Goal: Task Accomplishment & Management: Manage account settings

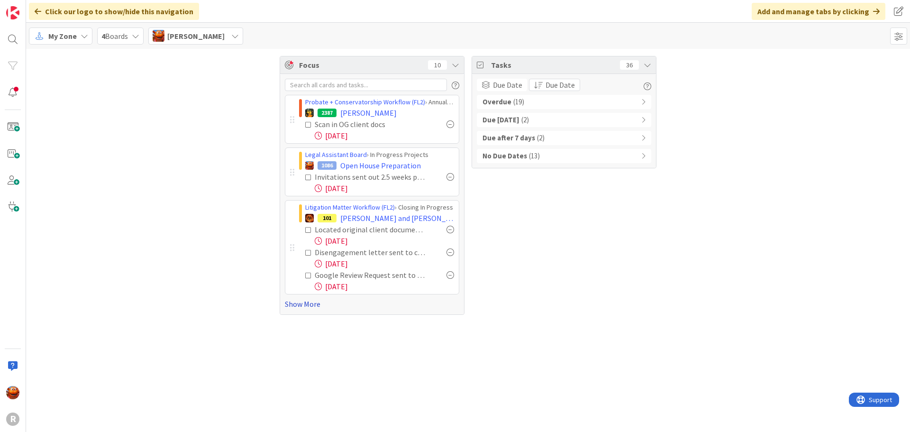
click at [298, 305] on link "Show More" at bounding box center [372, 303] width 174 height 11
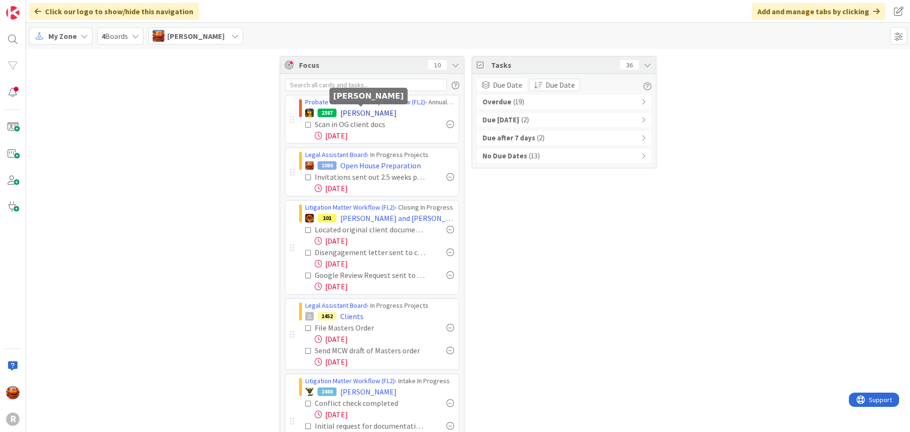
click at [357, 114] on span "[PERSON_NAME]" at bounding box center [368, 112] width 56 height 11
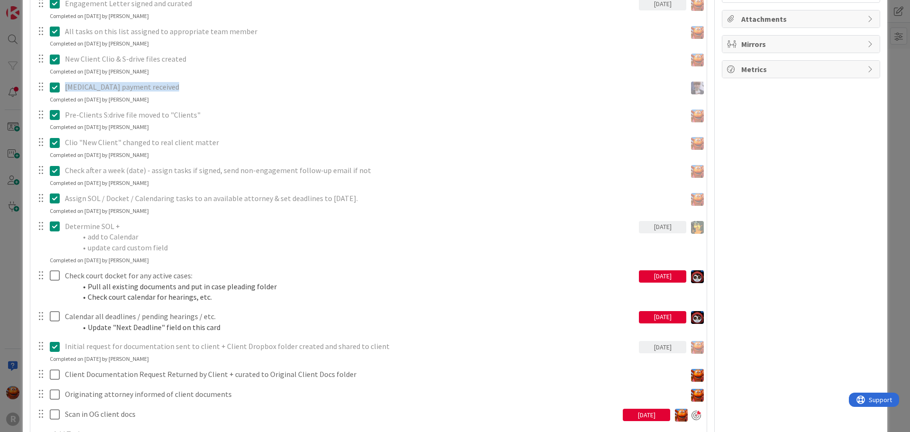
scroll to position [995, 0]
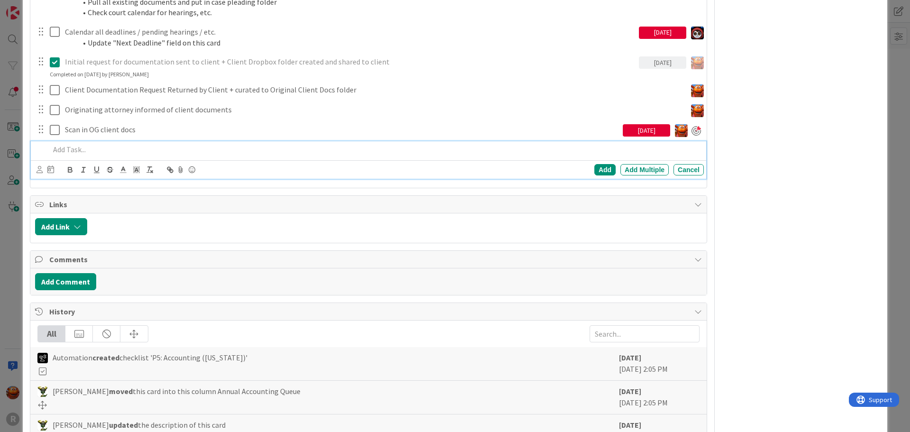
type textarea "x"
click at [97, 146] on p at bounding box center [375, 149] width 650 height 11
click at [42, 172] on icon at bounding box center [39, 169] width 6 height 7
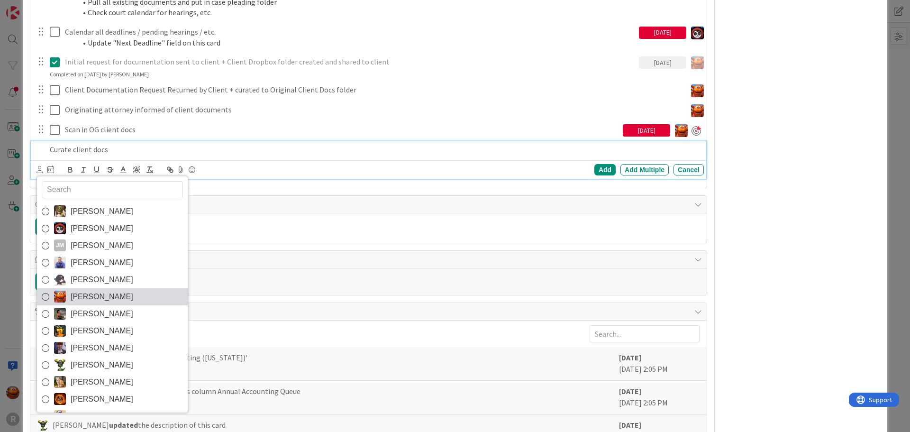
click at [115, 290] on link "[PERSON_NAME]" at bounding box center [112, 296] width 151 height 17
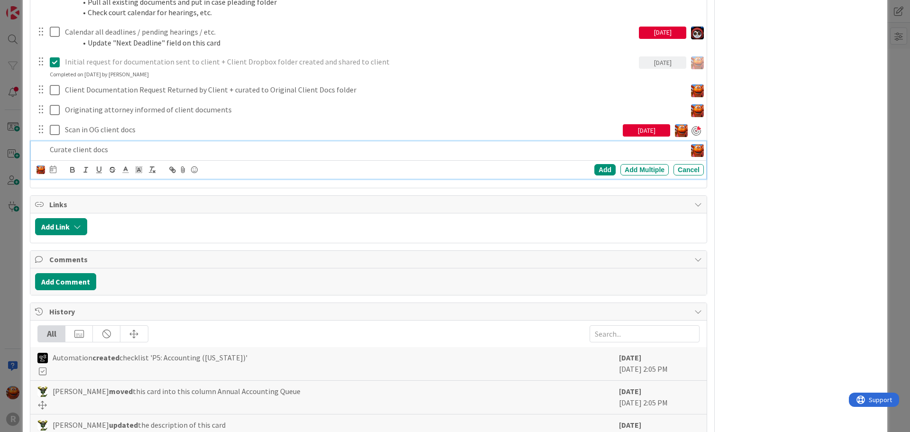
click at [54, 174] on div at bounding box center [53, 169] width 7 height 11
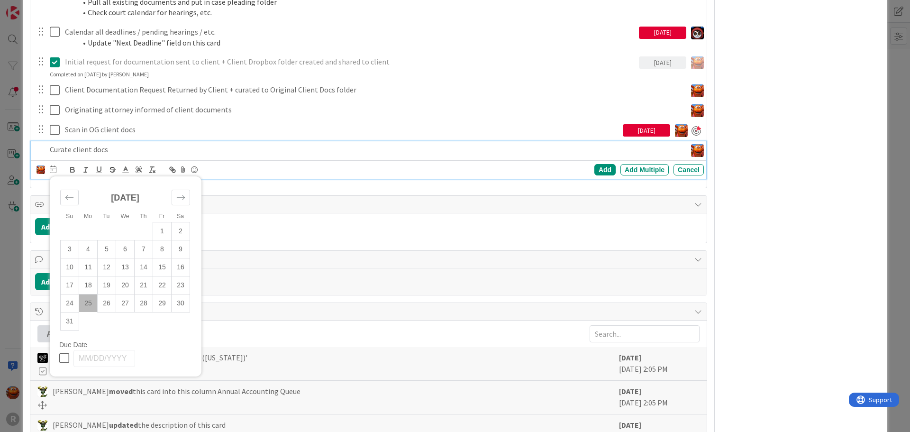
click at [89, 303] on td "25" at bounding box center [88, 303] width 18 height 18
click at [594, 172] on div "Add" at bounding box center [604, 169] width 21 height 11
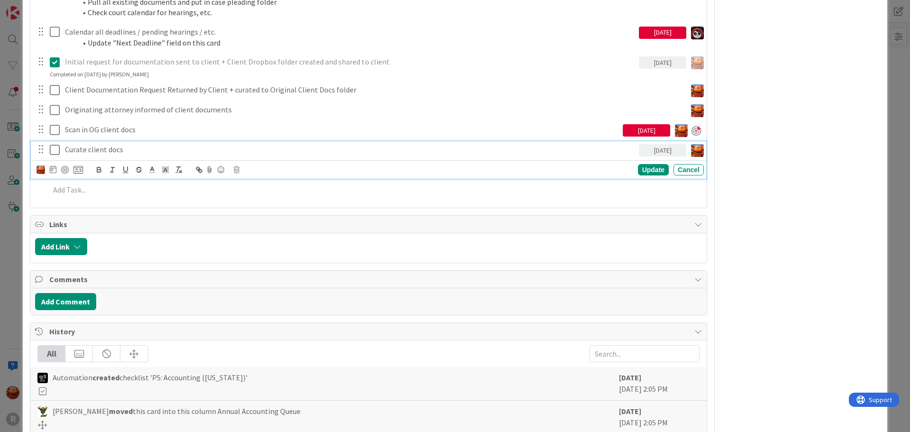
click at [76, 145] on p "Curate client docs" at bounding box center [350, 149] width 570 height 11
click at [59, 168] on div at bounding box center [59, 169] width 46 height 11
click at [62, 168] on div at bounding box center [65, 170] width 8 height 8
click at [5, 147] on div "ID 2387 Probate + Conservatorship Workflow (FL2) Annual Accounting Queue Title …" at bounding box center [455, 216] width 910 height 432
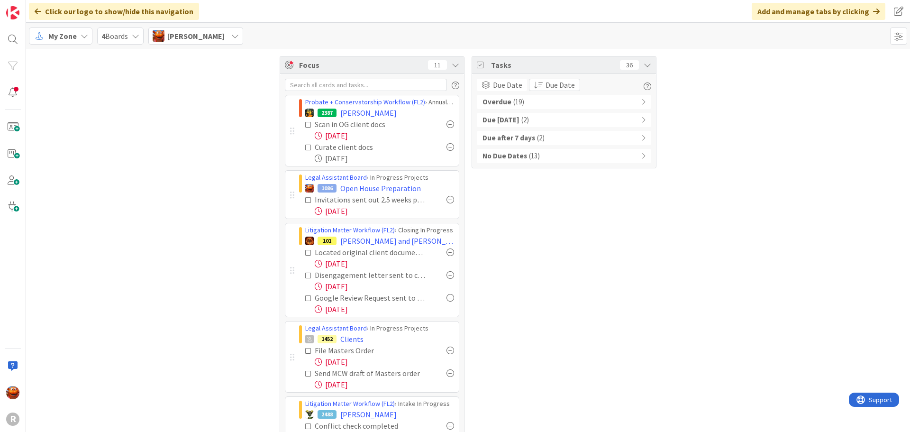
click at [544, 100] on div "Overdue ( 19 )" at bounding box center [564, 102] width 174 height 14
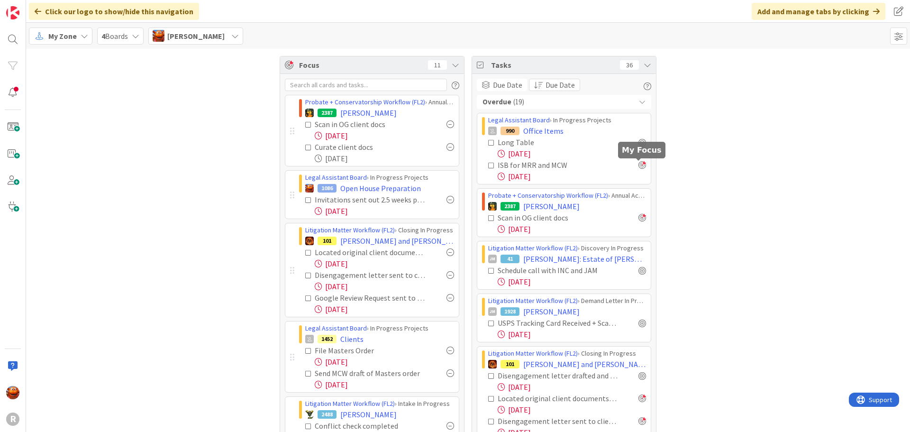
click at [639, 165] on div at bounding box center [642, 165] width 8 height 8
click at [523, 130] on span "Office Items" at bounding box center [543, 130] width 40 height 11
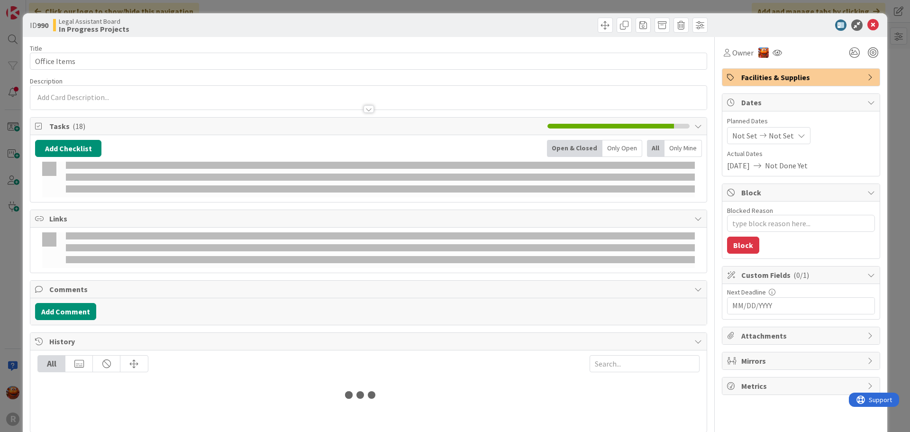
type textarea "x"
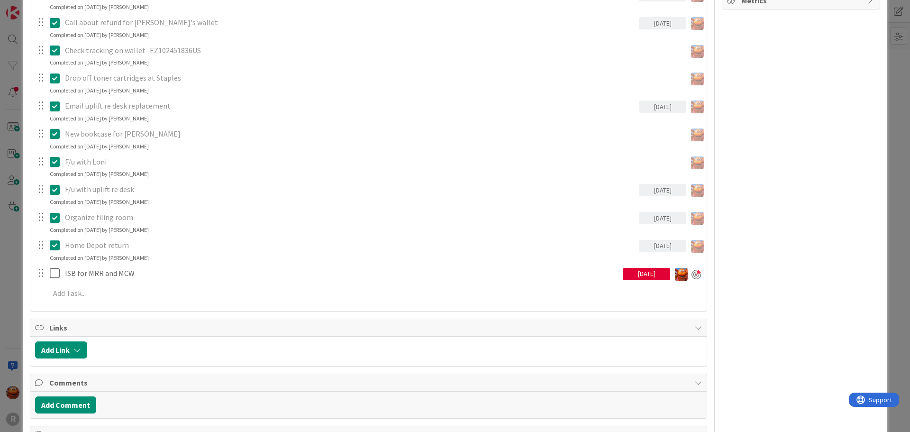
scroll to position [427, 0]
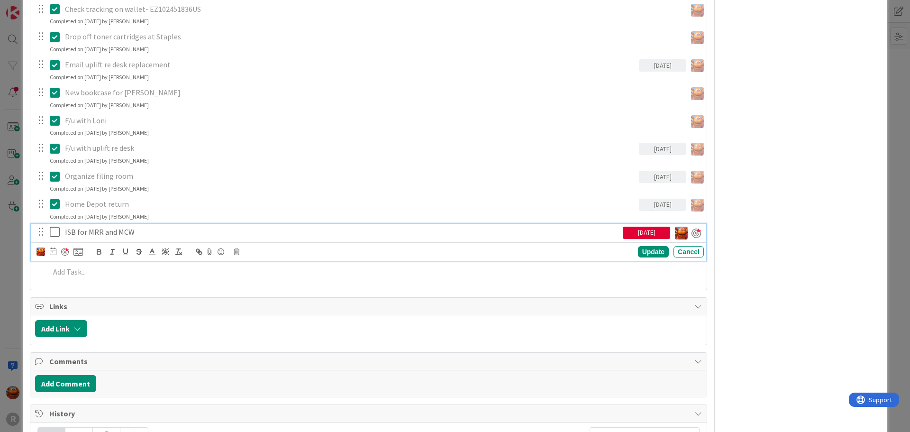
click at [99, 238] on div "ISB for MRR and MCW" at bounding box center [342, 232] width 562 height 17
click at [50, 250] on icon at bounding box center [53, 251] width 7 height 8
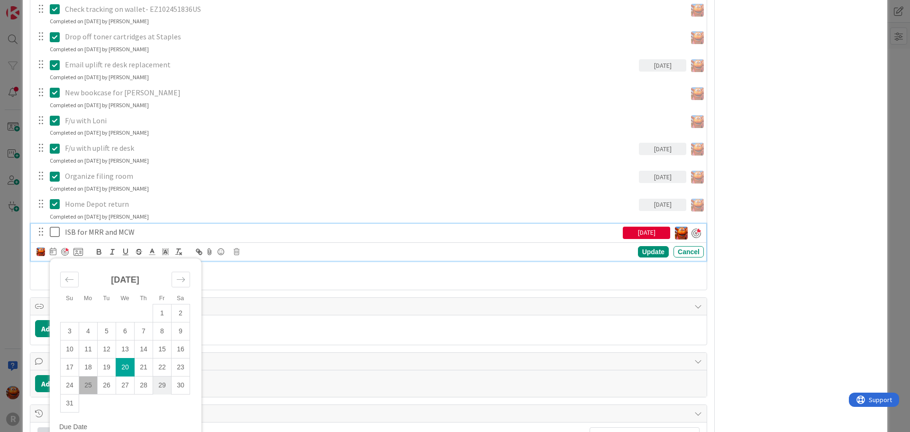
click at [158, 385] on td "29" at bounding box center [162, 385] width 18 height 18
type input "[DATE]"
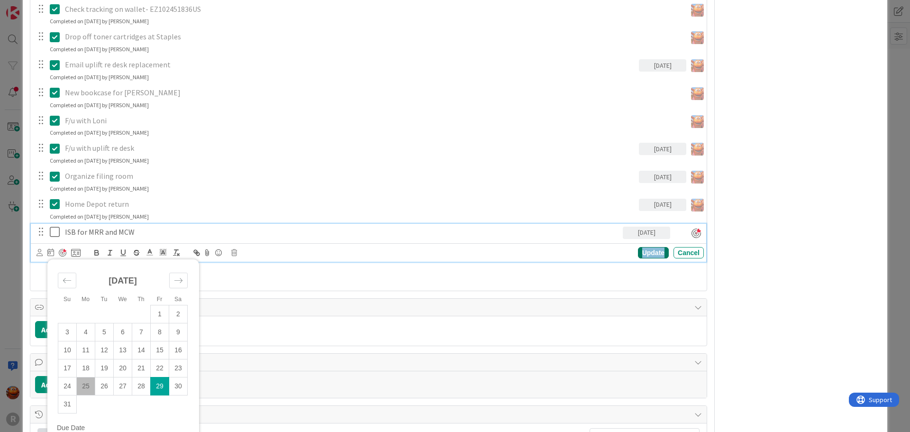
click at [647, 257] on div "Update" at bounding box center [653, 252] width 31 height 11
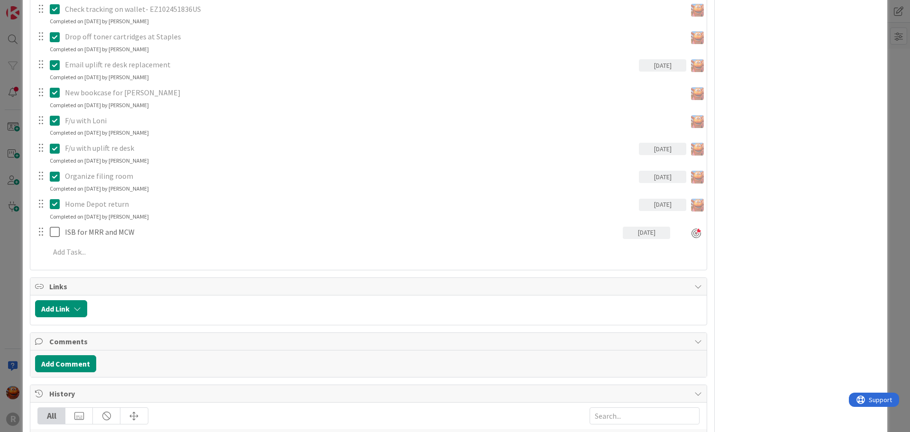
click at [2, 207] on div "ID 990 Legal Assistant Board In Progress Projects Title 12 / 128 Office Items D…" at bounding box center [455, 216] width 910 height 432
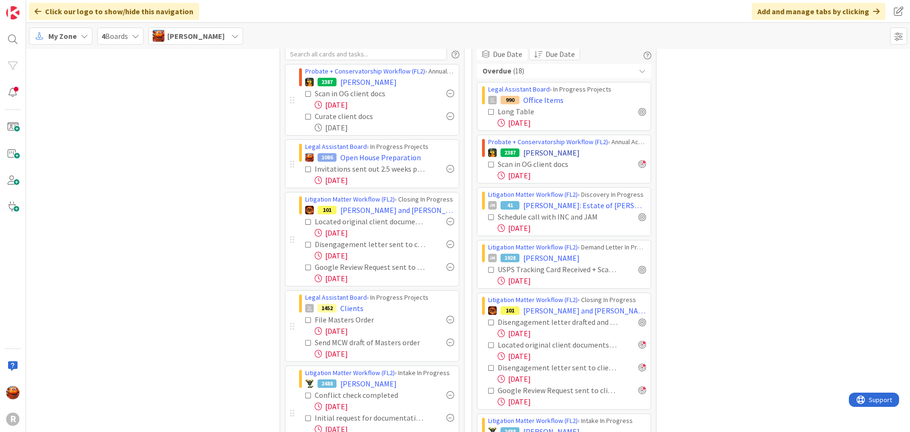
scroll to position [47, 0]
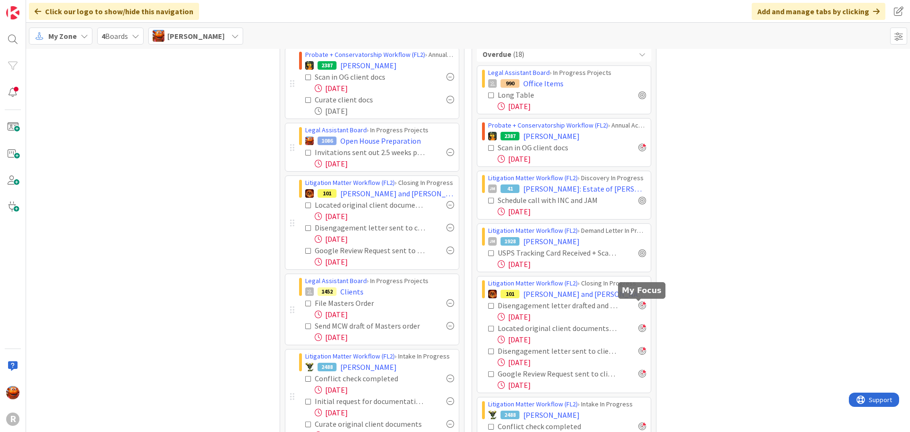
click at [638, 305] on div at bounding box center [642, 305] width 8 height 8
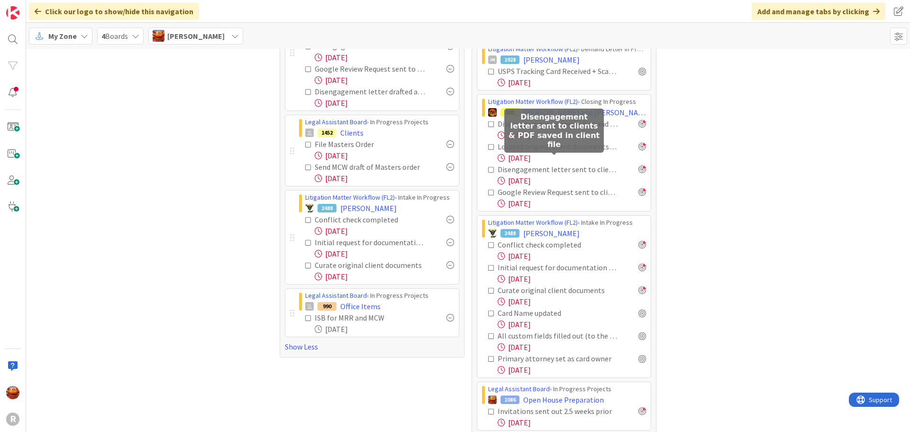
scroll to position [237, 0]
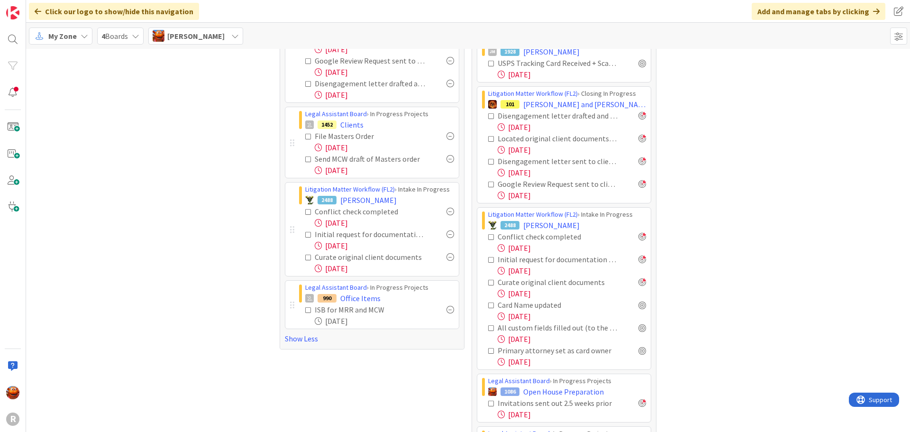
click at [488, 305] on icon at bounding box center [491, 305] width 7 height 7
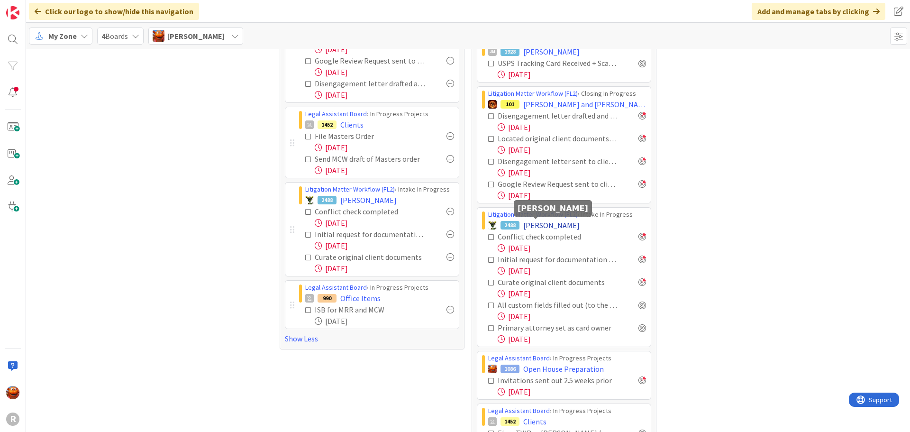
click at [535, 223] on span "[PERSON_NAME]" at bounding box center [551, 224] width 56 height 11
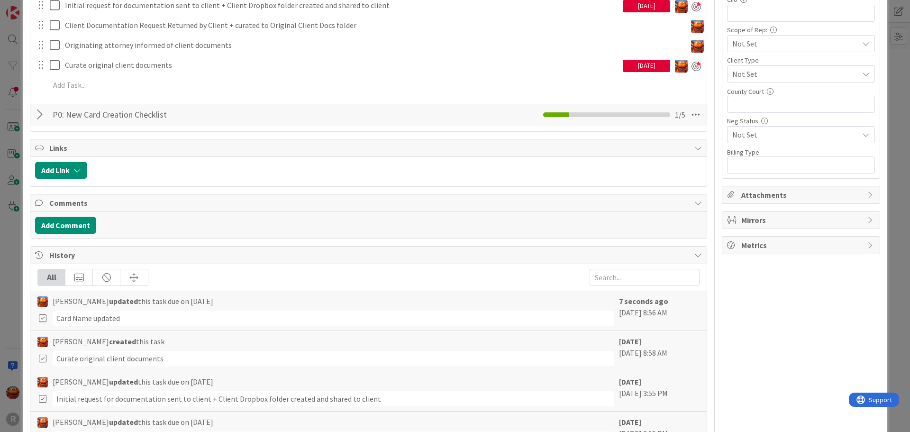
scroll to position [569, 0]
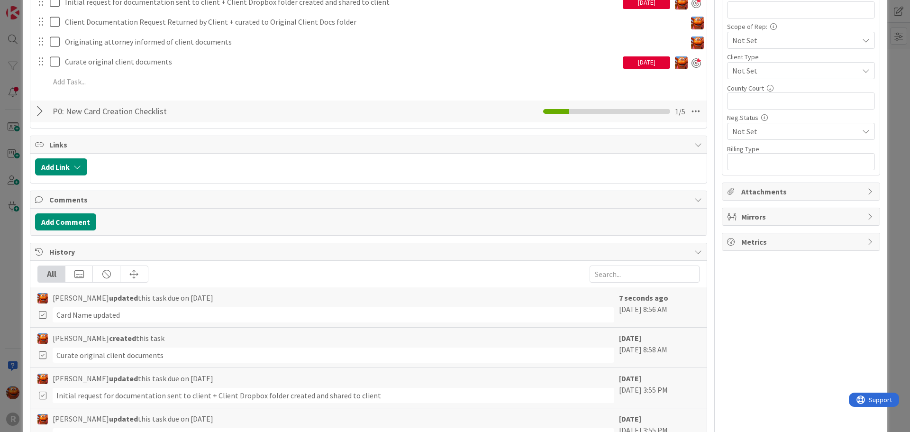
click at [42, 114] on div at bounding box center [41, 111] width 12 height 17
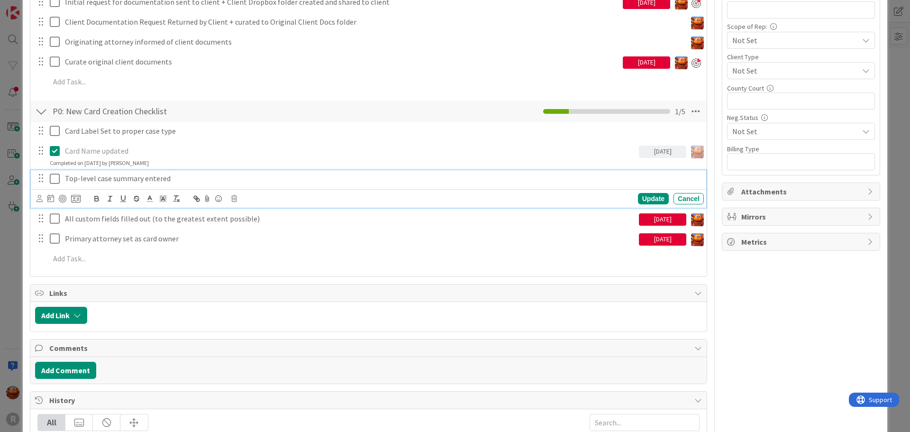
click at [53, 181] on icon at bounding box center [57, 178] width 14 height 11
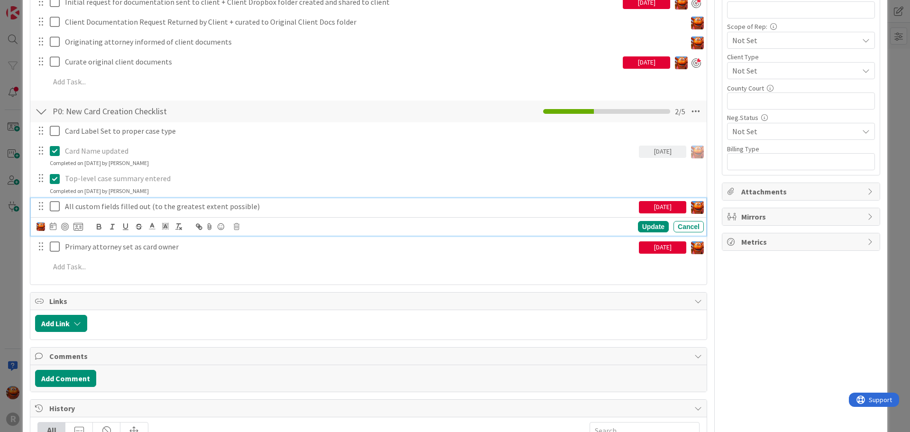
click at [55, 209] on icon at bounding box center [57, 205] width 14 height 11
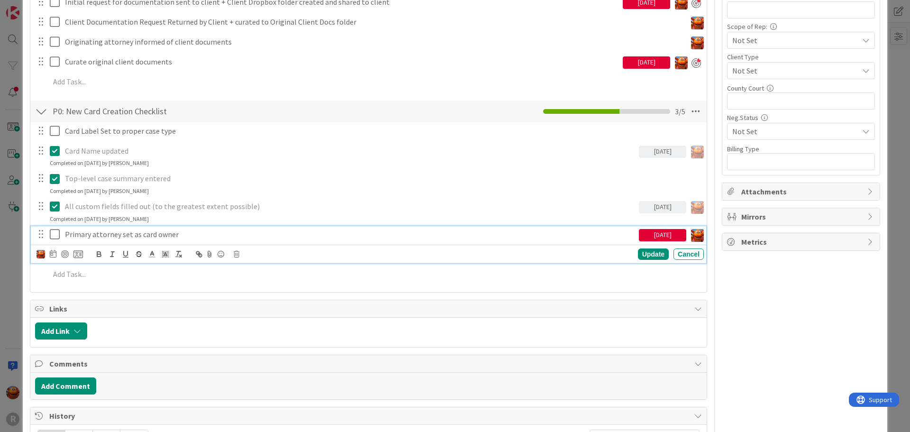
click at [53, 231] on icon at bounding box center [57, 233] width 14 height 11
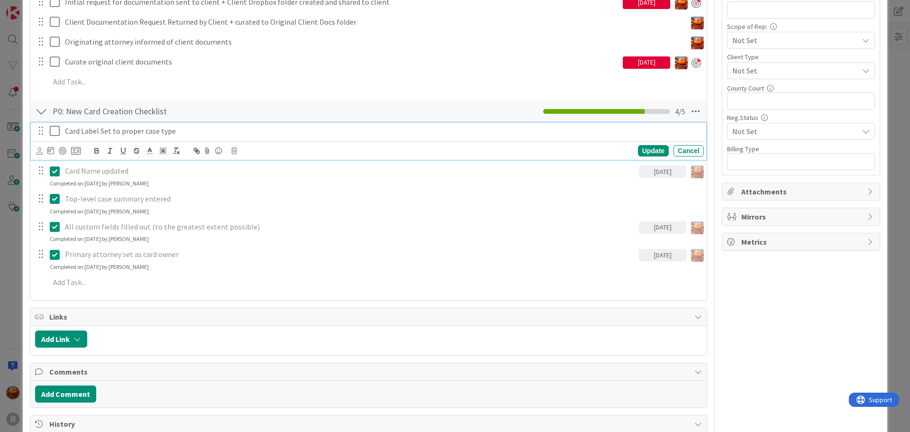
click at [55, 133] on icon at bounding box center [57, 130] width 14 height 11
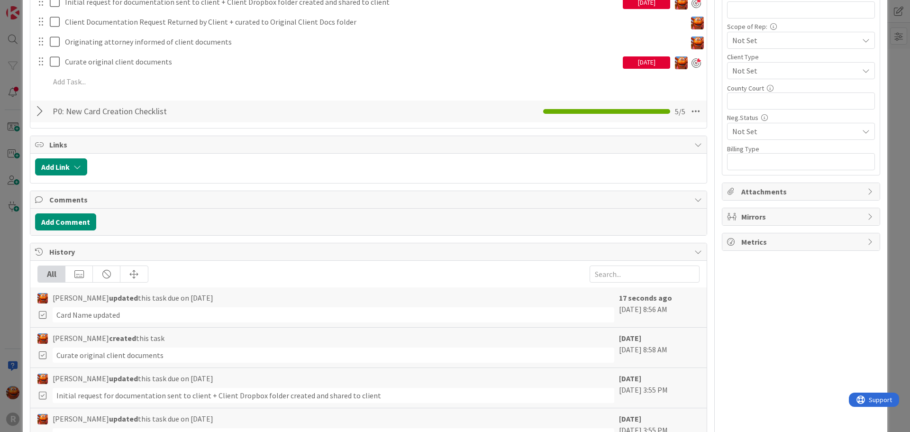
scroll to position [0, 0]
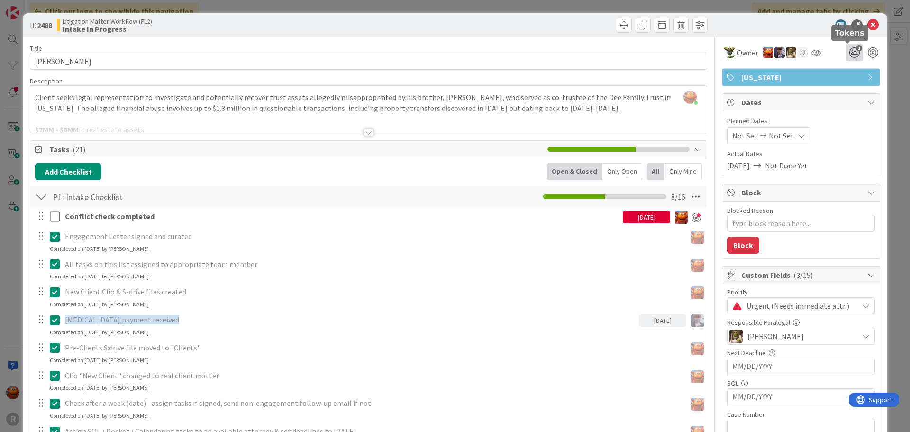
click at [856, 47] on span "1" at bounding box center [859, 48] width 6 height 6
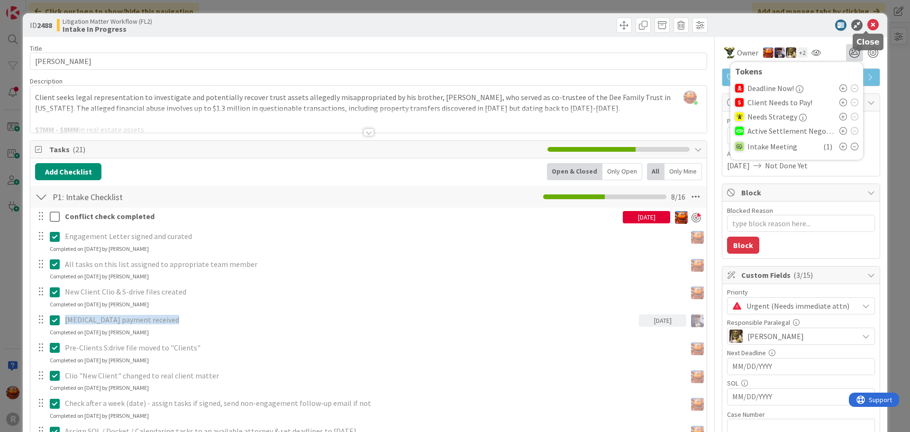
click at [867, 27] on icon at bounding box center [872, 24] width 11 height 11
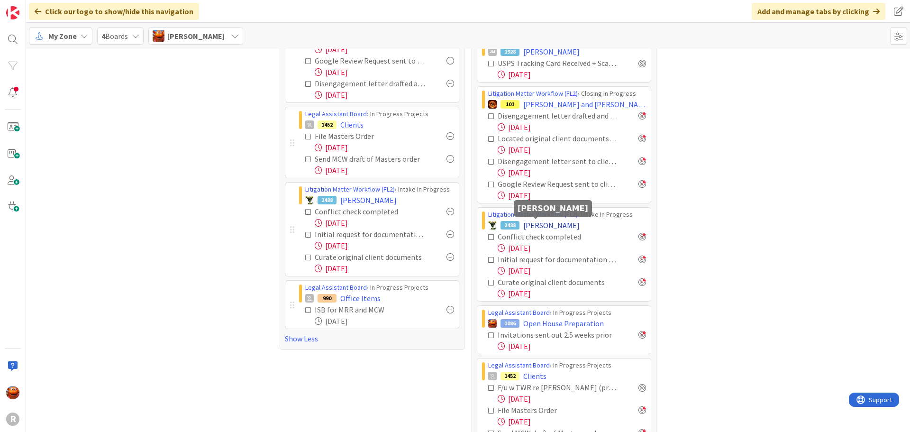
click at [528, 224] on span "[PERSON_NAME]" at bounding box center [551, 224] width 56 height 11
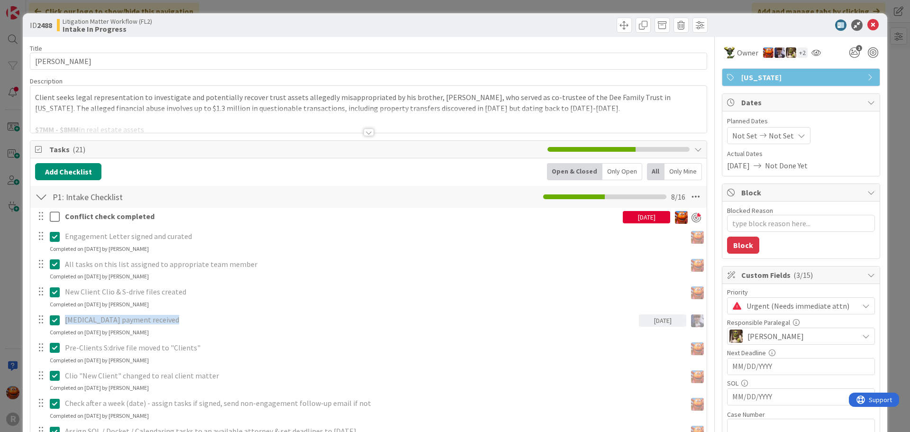
type textarea "x"
click at [892, 198] on div "ID 2488 Litigation Matter Workflow (FL2) Intake In Progress Title 9 / 128 [PERS…" at bounding box center [455, 216] width 910 height 432
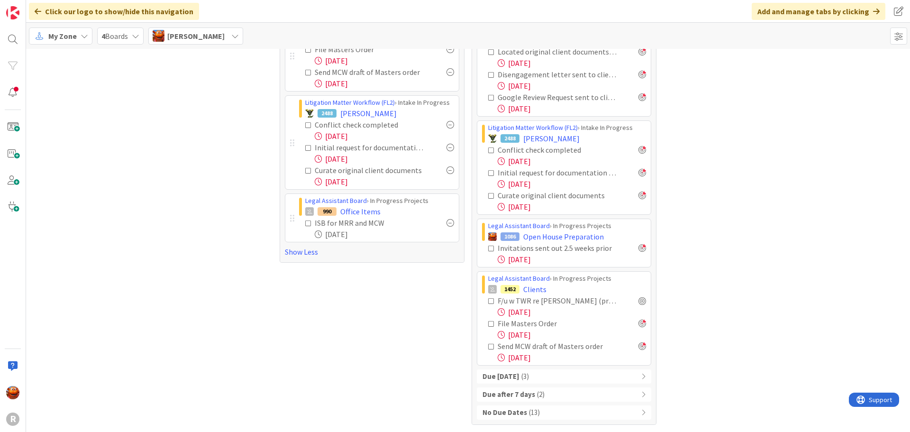
click at [529, 373] on span "( 3 )" at bounding box center [525, 376] width 8 height 11
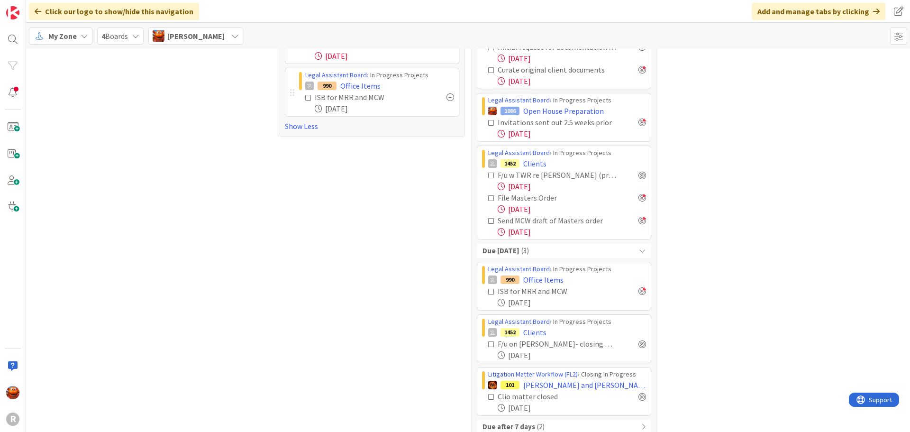
scroll to position [482, 0]
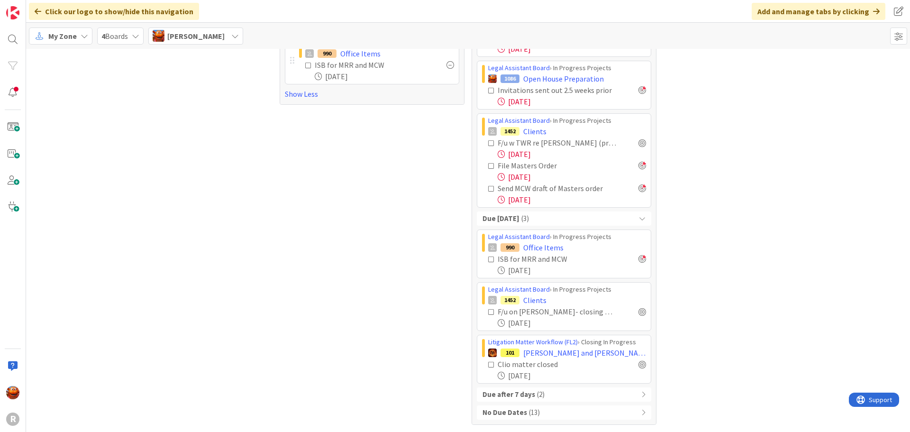
click at [522, 400] on b "Due after 7 days" at bounding box center [508, 394] width 53 height 11
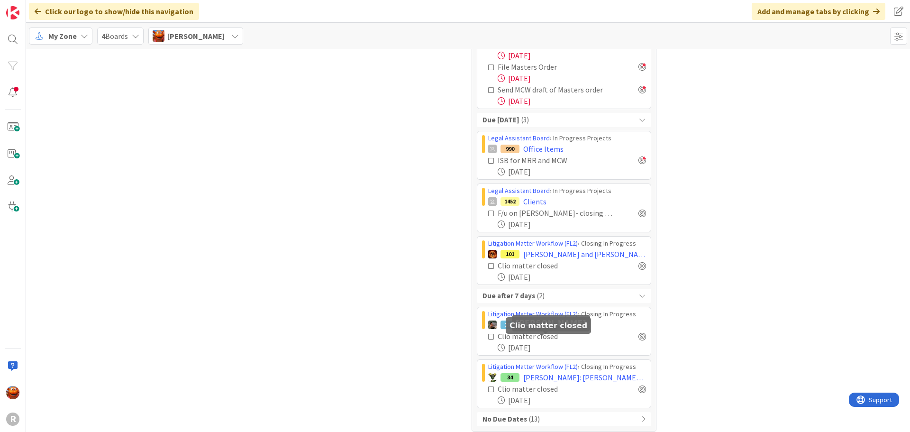
scroll to position [587, 0]
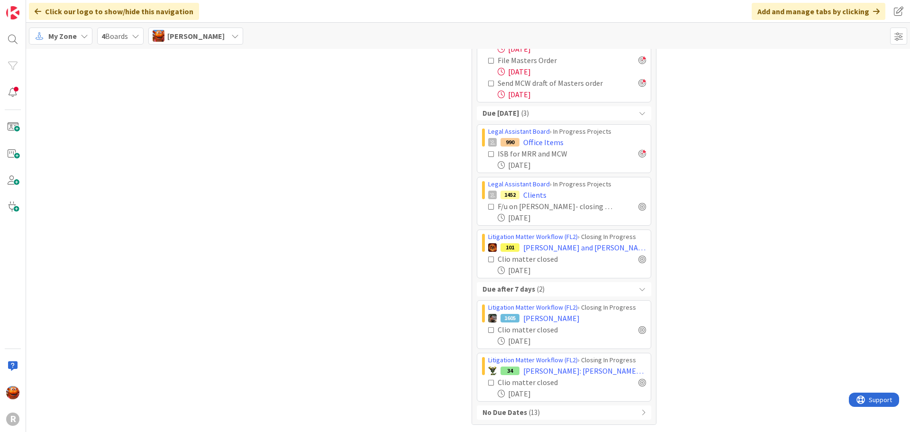
click at [529, 416] on span "( 13 )" at bounding box center [534, 412] width 11 height 11
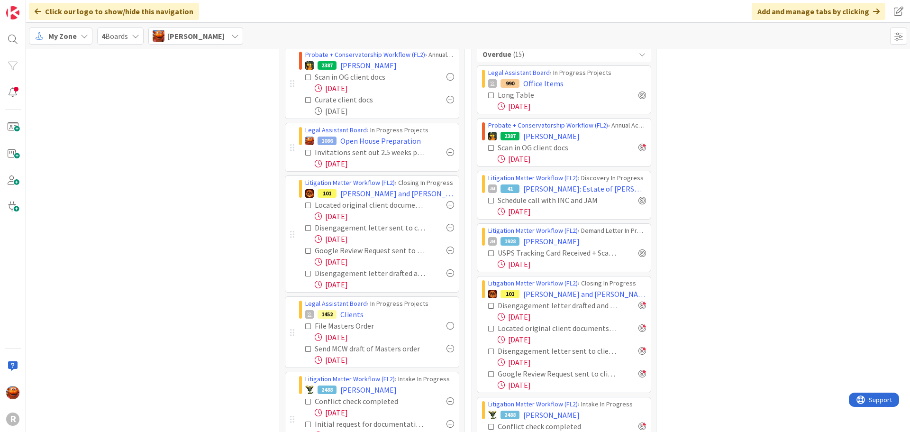
scroll to position [95, 0]
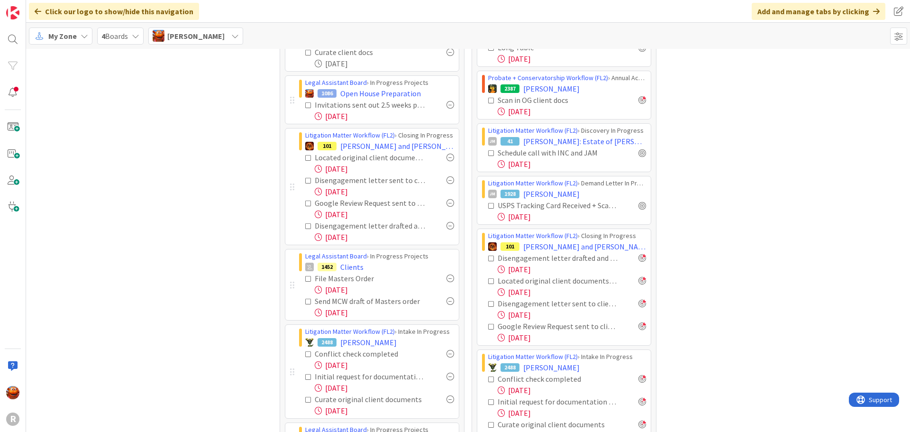
click at [305, 159] on icon at bounding box center [308, 158] width 7 height 7
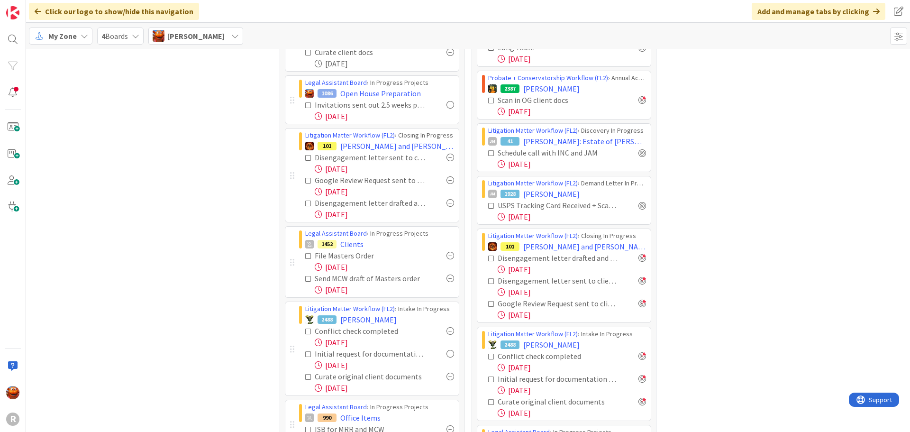
click at [305, 159] on icon at bounding box center [308, 158] width 7 height 7
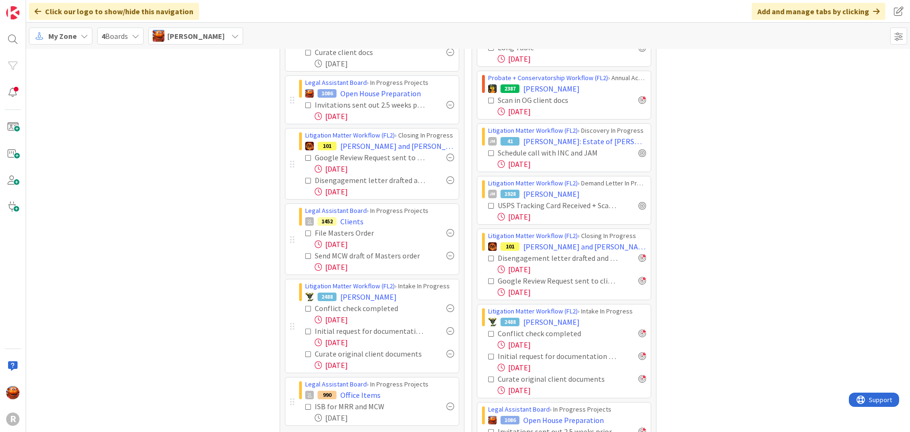
click at [305, 159] on icon at bounding box center [308, 158] width 7 height 7
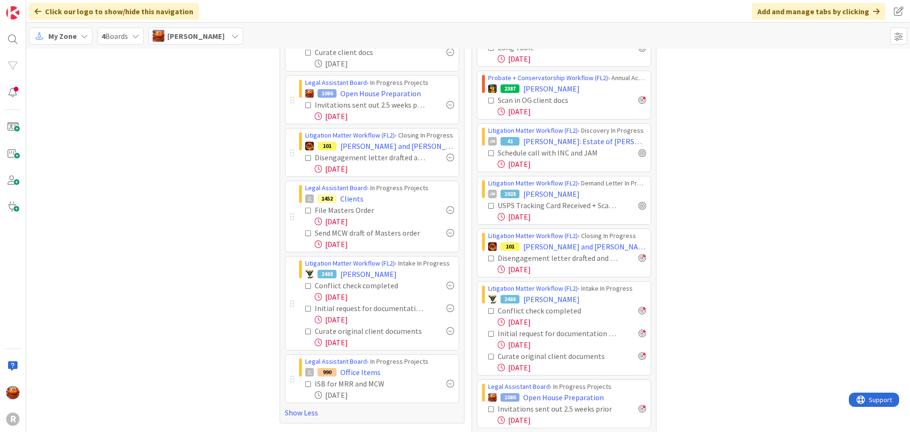
click at [305, 159] on icon at bounding box center [308, 158] width 7 height 7
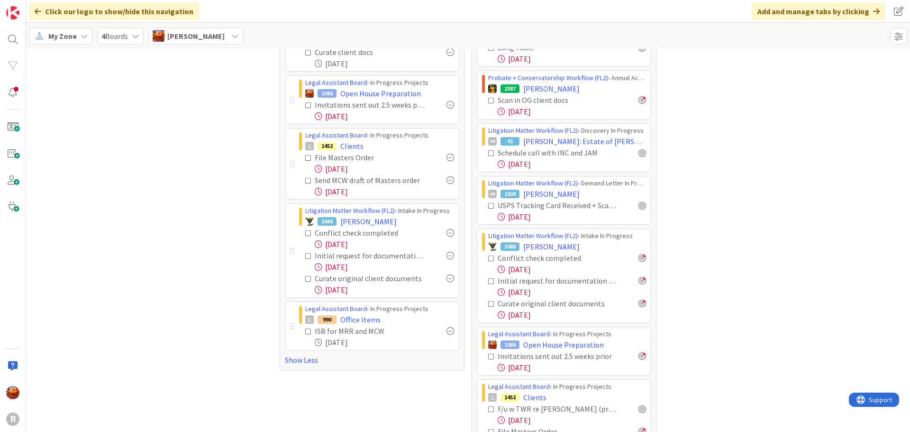
click at [305, 159] on icon at bounding box center [308, 158] width 7 height 7
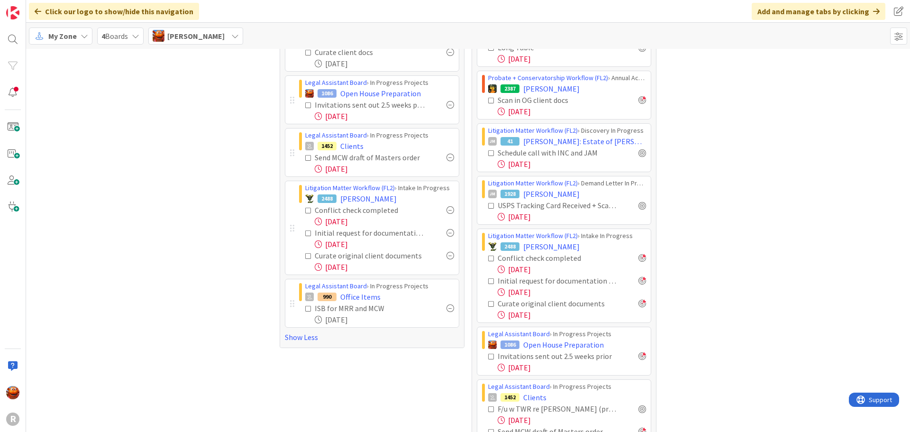
click at [305, 159] on icon at bounding box center [308, 158] width 7 height 7
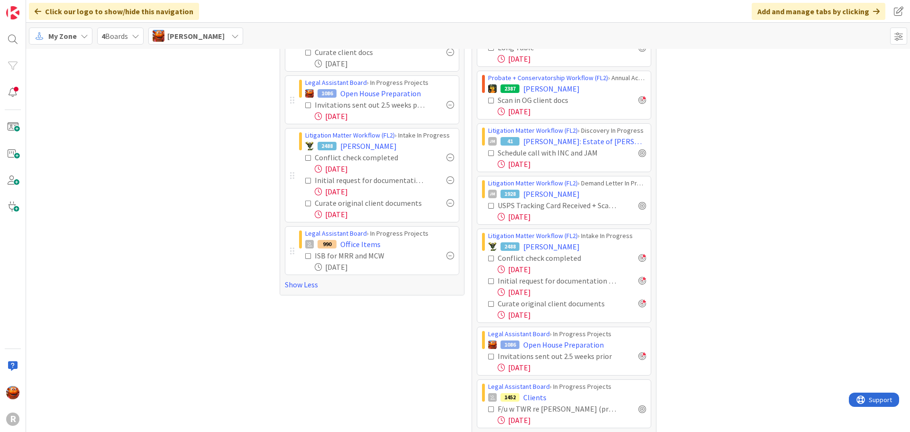
click at [305, 159] on icon at bounding box center [308, 158] width 7 height 7
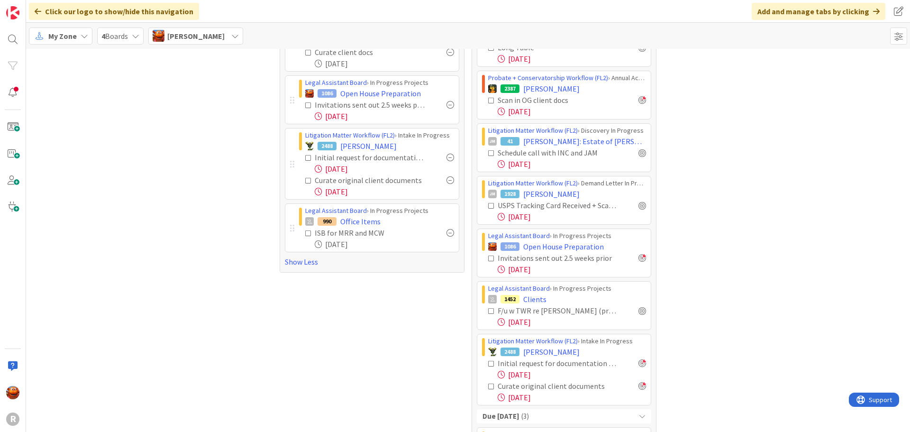
click at [305, 159] on icon at bounding box center [308, 158] width 7 height 7
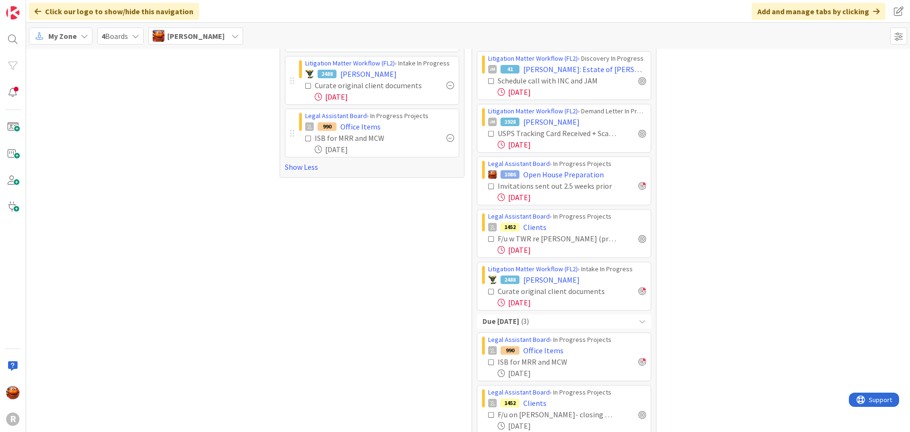
scroll to position [0, 0]
